Goal: Task Accomplishment & Management: Complete application form

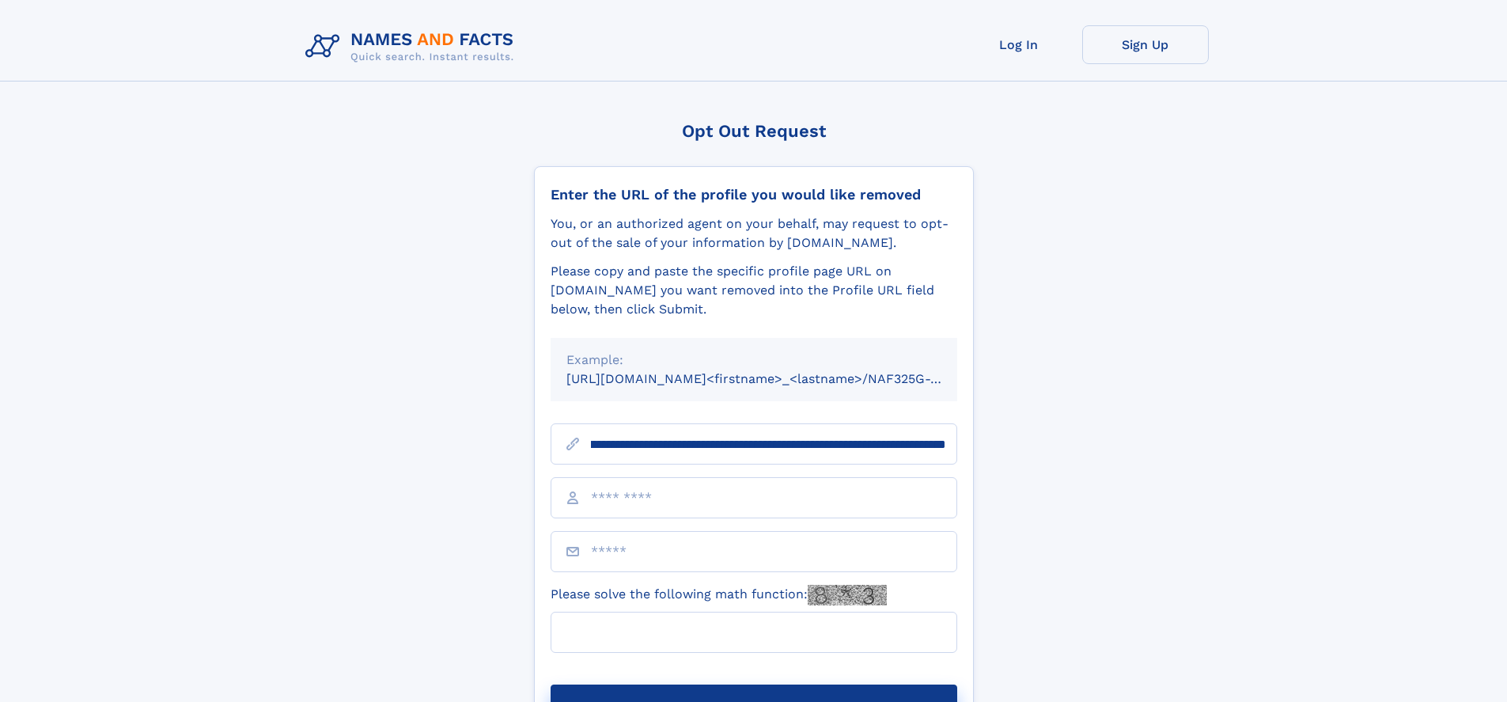
scroll to position [0, 193]
type input "**********"
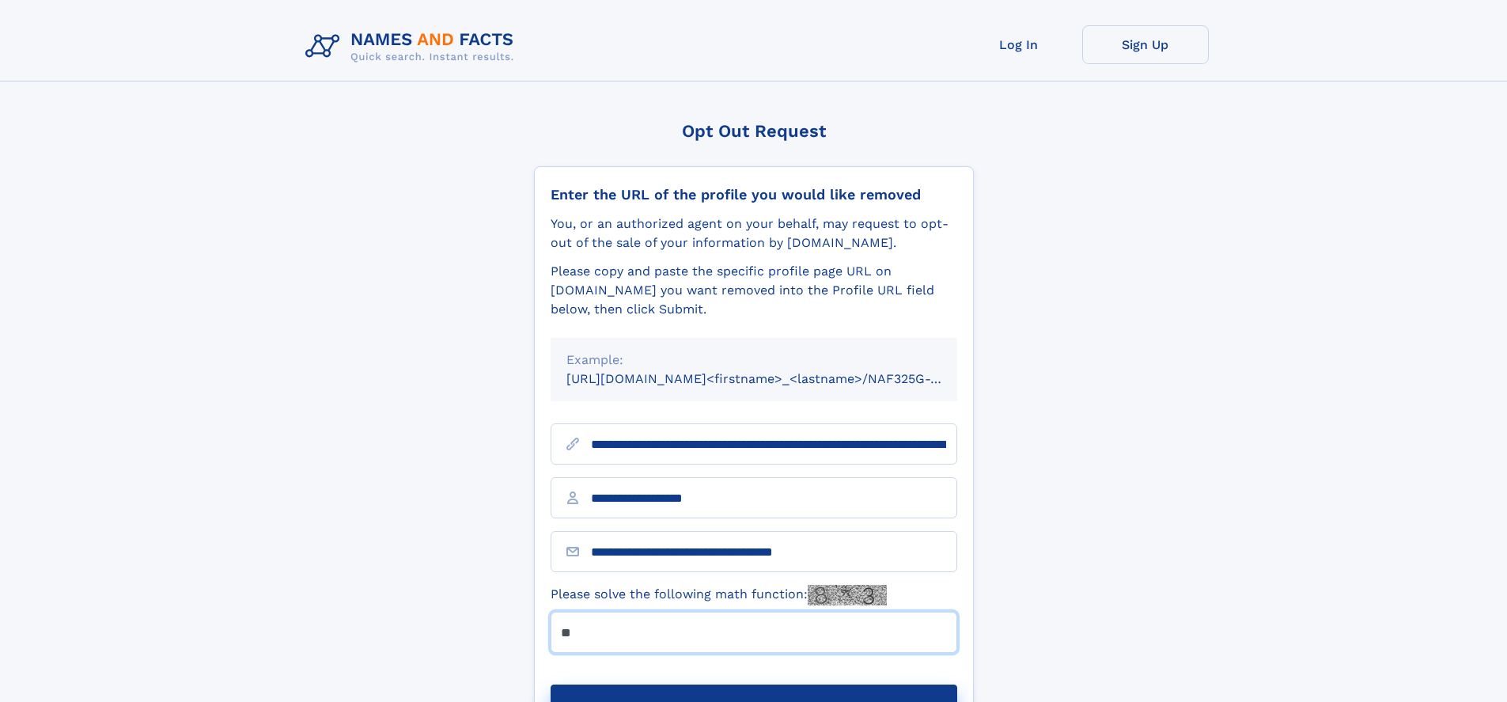
type input "**"
click at [753, 684] on button "Submit Opt Out Request" at bounding box center [754, 709] width 407 height 51
